Goal: Navigation & Orientation: Find specific page/section

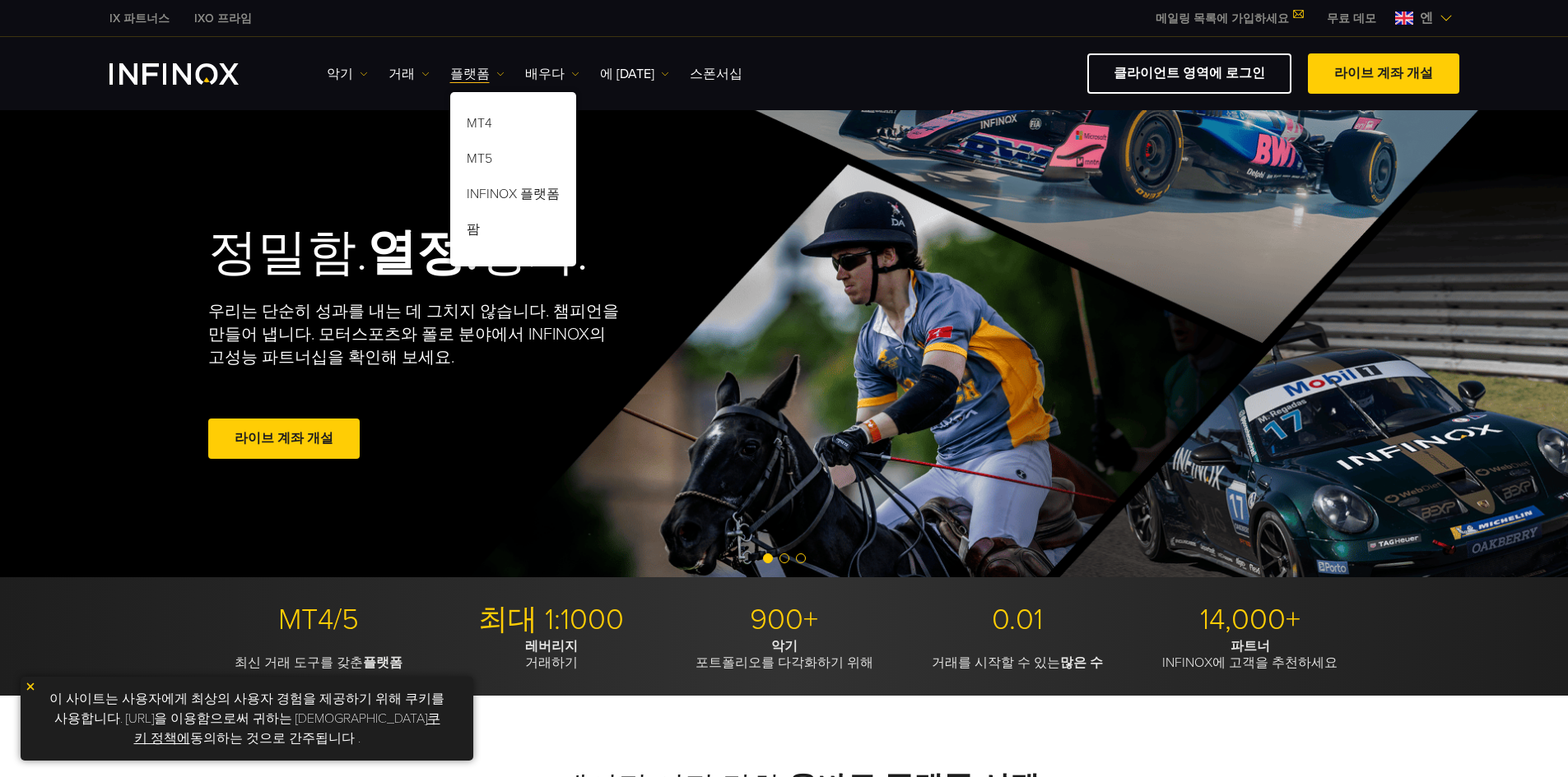
drag, startPoint x: 0, startPoint y: 0, endPoint x: 453, endPoint y: 93, distance: 462.4
click at [451, 72] on font "플랫폼" at bounding box center [470, 74] width 40 height 16
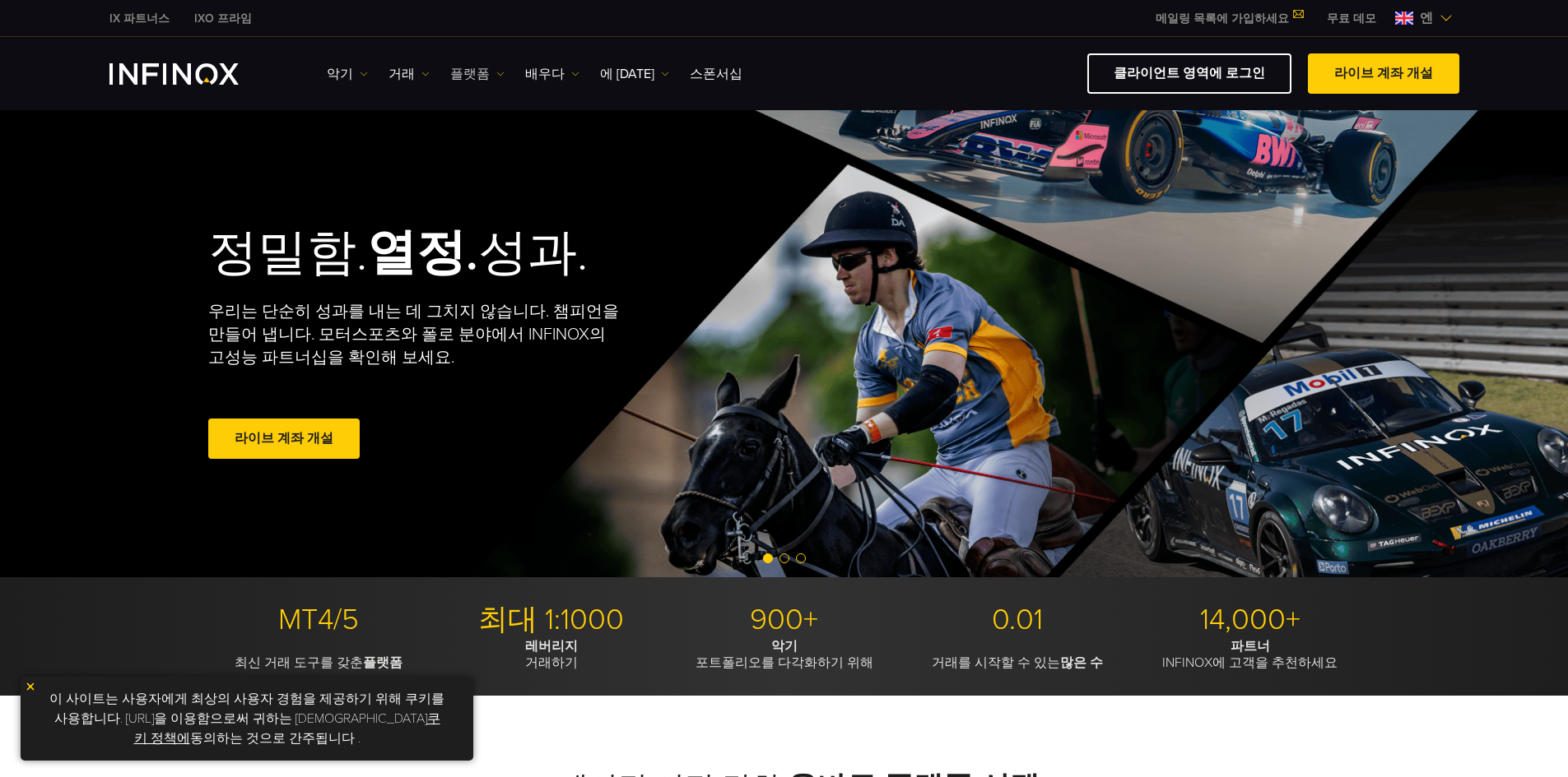
click at [458, 75] on font "플랫폼" at bounding box center [470, 74] width 40 height 16
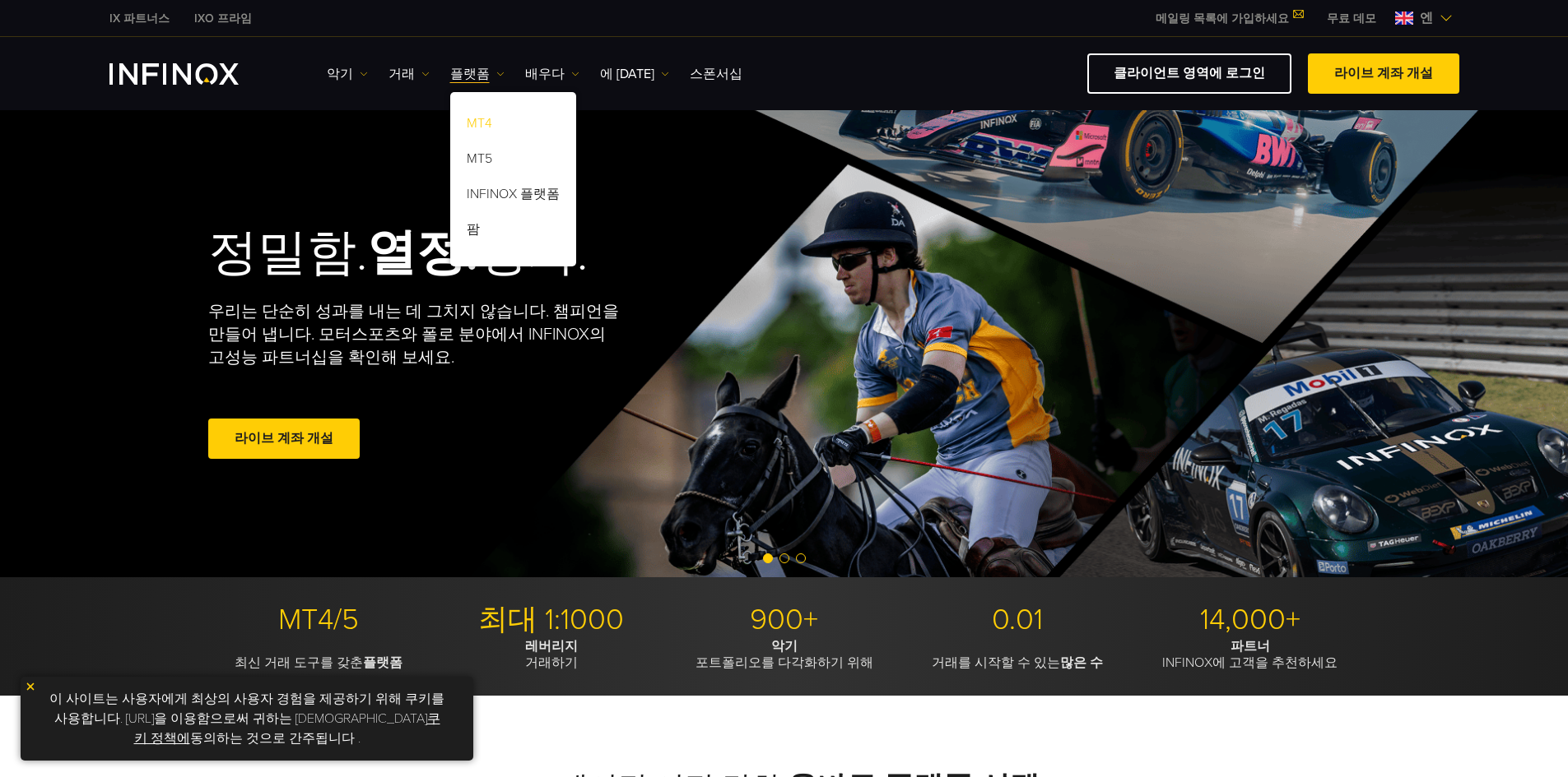
click at [466, 123] on font "MT4" at bounding box center [479, 123] width 26 height 16
